Goal: Task Accomplishment & Management: Complete application form

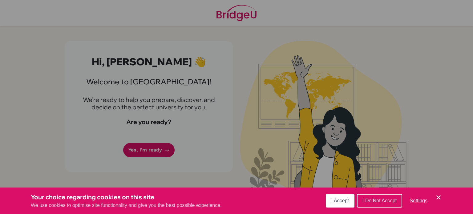
click at [210, 155] on div "Cookie Preferences" at bounding box center [236, 107] width 473 height 214
click at [382, 192] on div "Your choice regarding cookies on this site We use cookies to optimise site func…" at bounding box center [236, 200] width 473 height 26
click at [374, 198] on span "I Do Not Accept" at bounding box center [379, 200] width 34 height 5
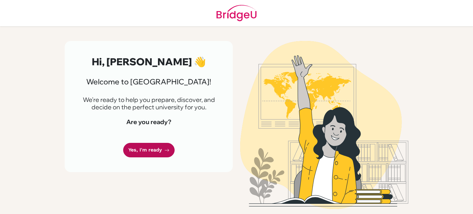
click at [155, 154] on link "Yes, I'm ready" at bounding box center [148, 150] width 51 height 14
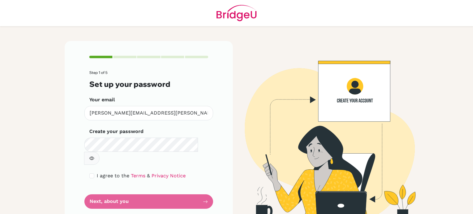
click at [106, 172] on label "I agree to the Terms & Privacy Notice" at bounding box center [141, 175] width 89 height 7
click at [103, 173] on span "I agree to the" at bounding box center [113, 176] width 33 height 6
click at [92, 173] on input "checkbox" at bounding box center [91, 175] width 5 height 5
checkbox input "true"
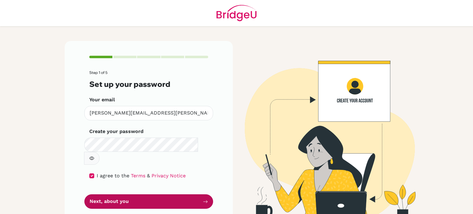
click at [110, 194] on button "Next, about you" at bounding box center [148, 201] width 129 height 14
